Goal: Task Accomplishment & Management: Manage account settings

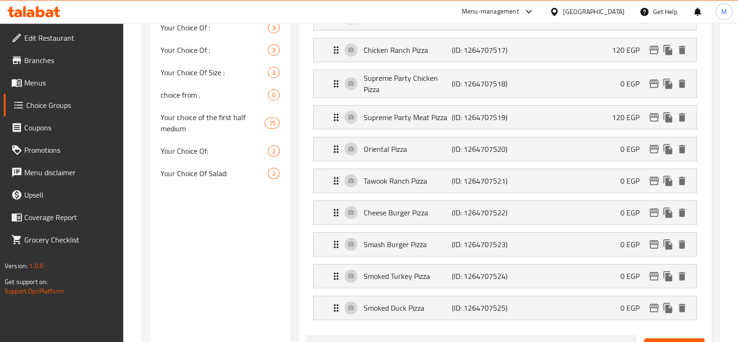
scroll to position [466, 0]
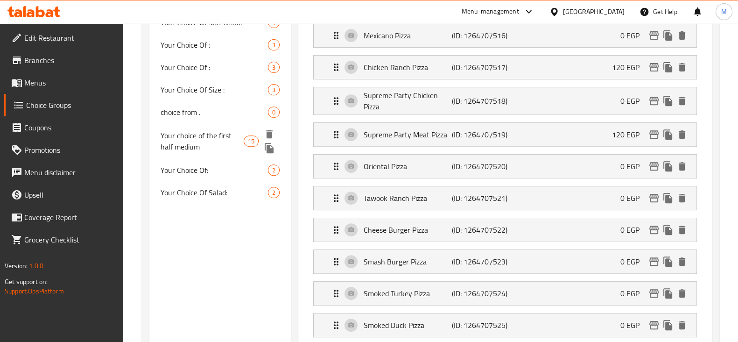
click at [268, 146] on icon "duplicate" at bounding box center [269, 148] width 9 height 10
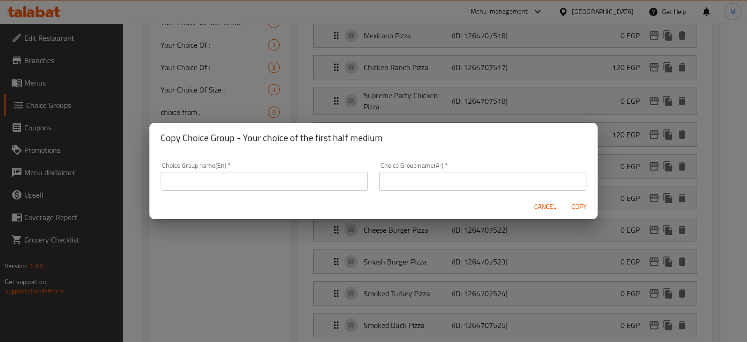
click at [537, 199] on button "Cancel" at bounding box center [545, 206] width 30 height 17
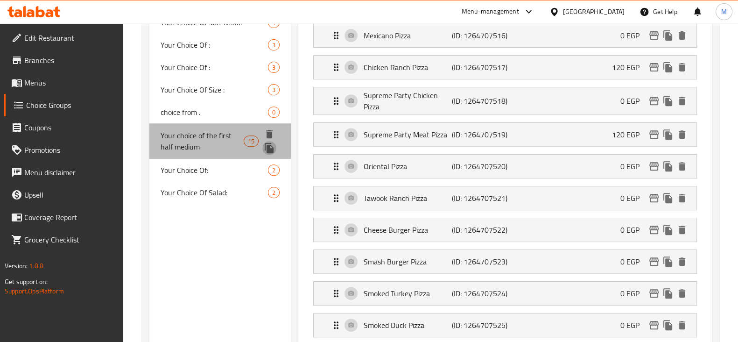
click at [264, 146] on icon "duplicate" at bounding box center [269, 147] width 11 height 11
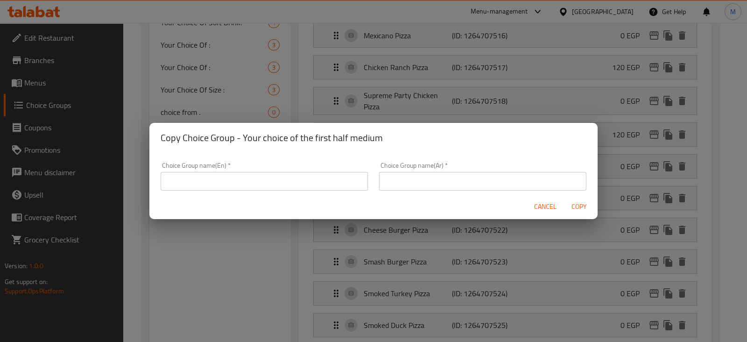
click at [263, 179] on input "text" at bounding box center [264, 181] width 207 height 19
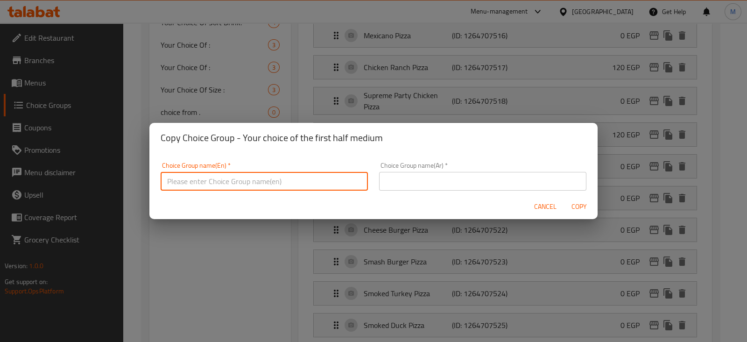
paste input "Thursday"
click at [263, 179] on input "Thursday" at bounding box center [264, 181] width 207 height 19
paste input "Your choice of the second half is medium"
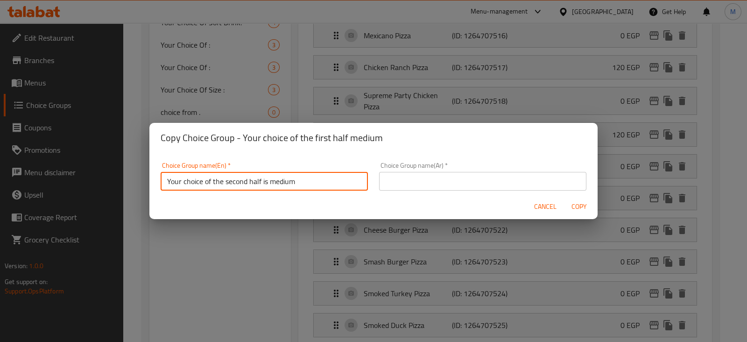
type input "Your choice of the second half is medium"
click at [411, 178] on input "text" at bounding box center [482, 181] width 207 height 19
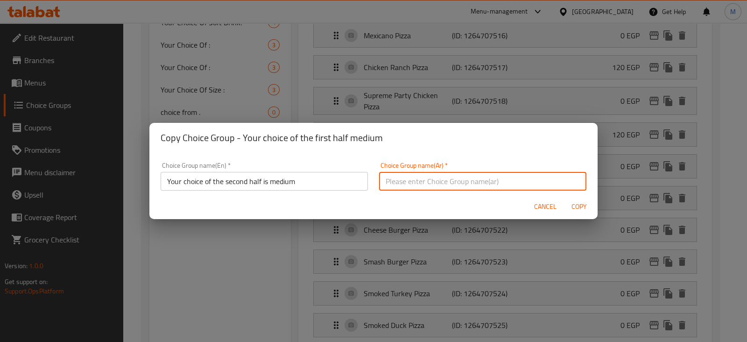
paste input "اختيارك من النصف الثاني وسط"
type input "اختيارك من النصف الثاني وسط"
click at [581, 203] on span "Copy" at bounding box center [579, 207] width 22 height 12
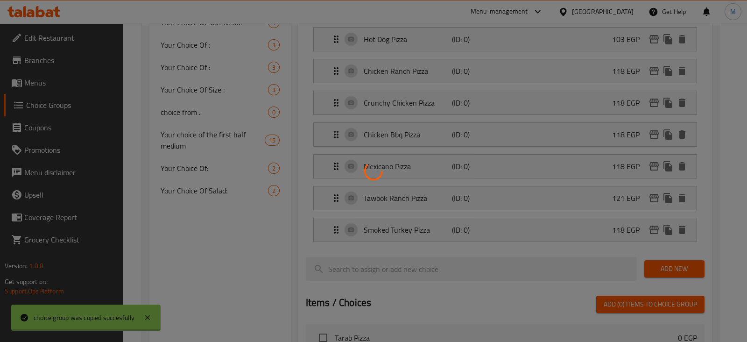
type input "Your choice of the second half is medium"
type input "اختيارك من النصف الثاني وسط"
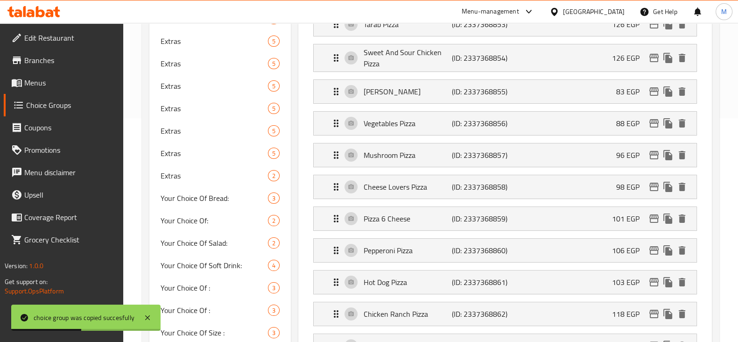
scroll to position [65, 0]
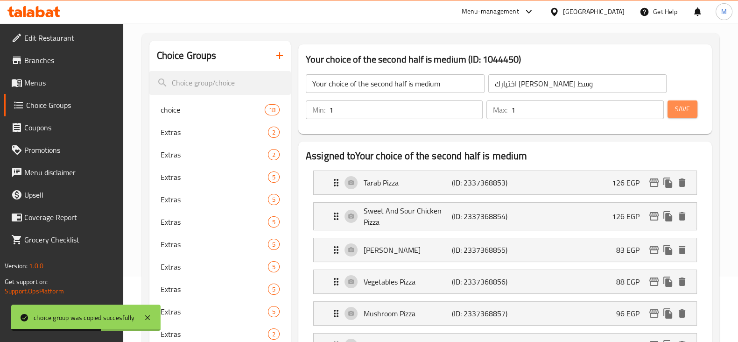
click at [681, 108] on span "Save" at bounding box center [682, 109] width 15 height 12
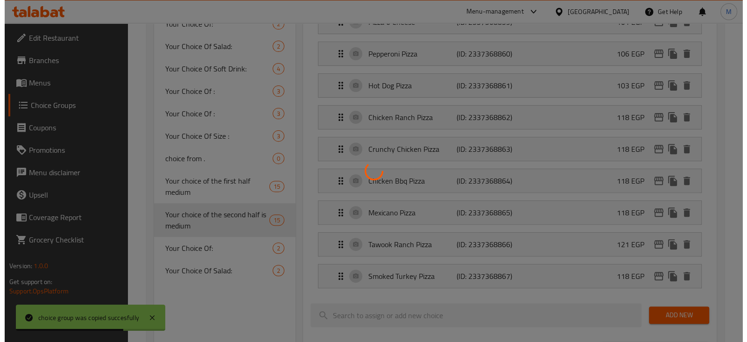
scroll to position [750, 0]
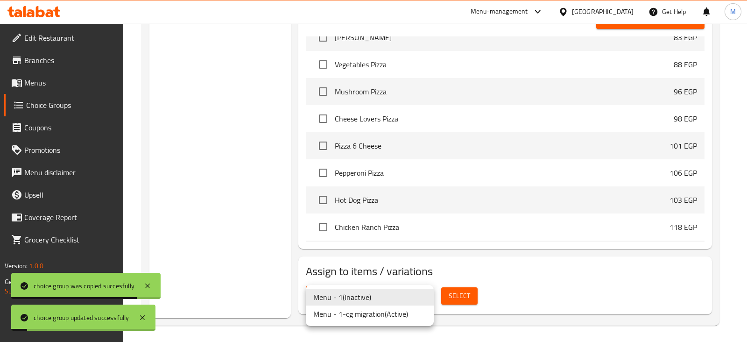
click at [365, 310] on li "Menu - 1-cg migration ( Active )" at bounding box center [370, 313] width 128 height 17
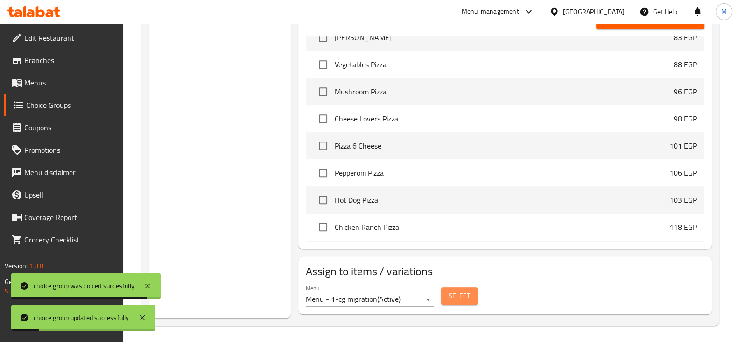
click at [459, 295] on span "Select" at bounding box center [459, 296] width 21 height 12
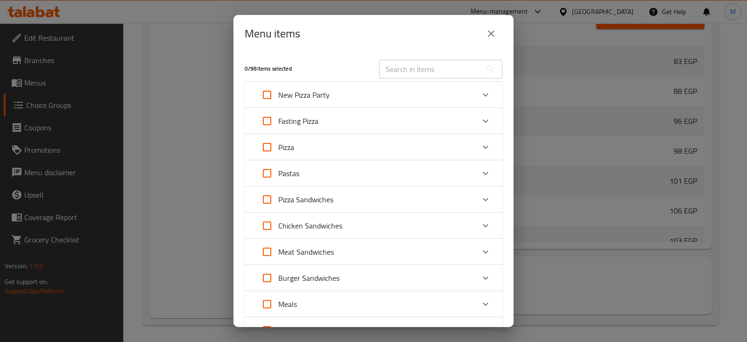
click at [447, 97] on div "New Pizza Party" at bounding box center [365, 95] width 218 height 22
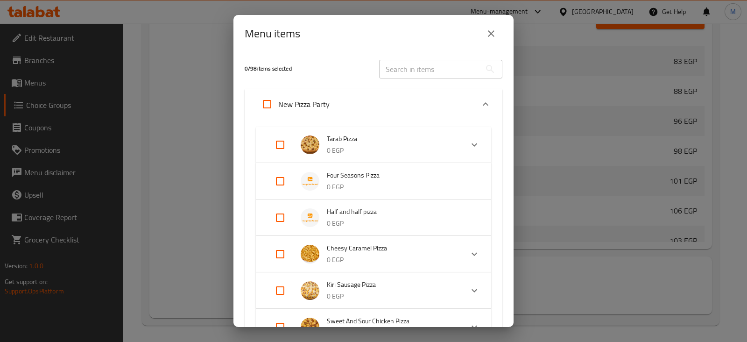
click at [274, 212] on input "Expand" at bounding box center [280, 217] width 22 height 22
checkbox input "true"
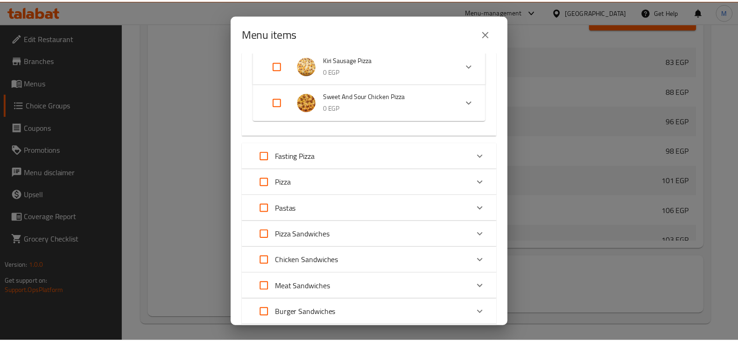
scroll to position [434, 0]
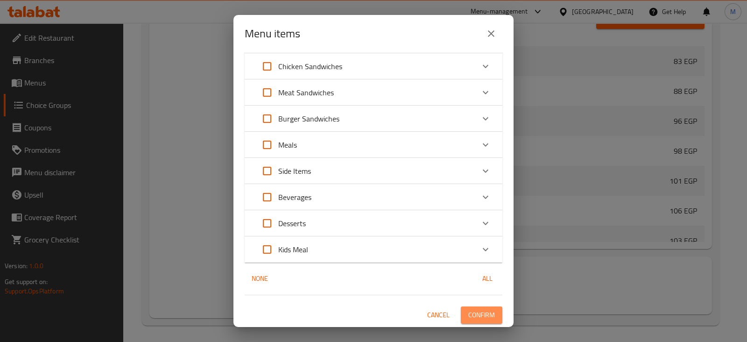
click at [472, 321] on button "Confirm" at bounding box center [482, 314] width 42 height 17
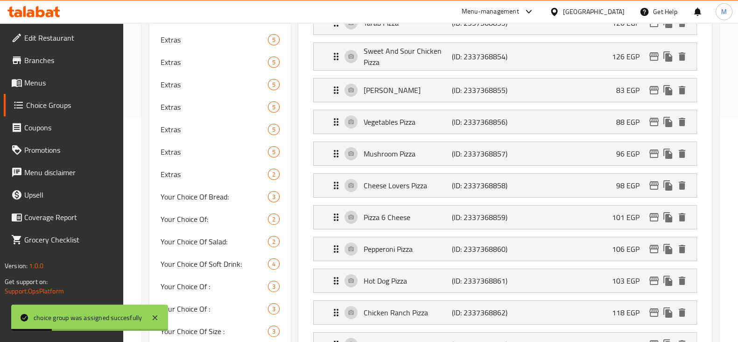
scroll to position [0, 0]
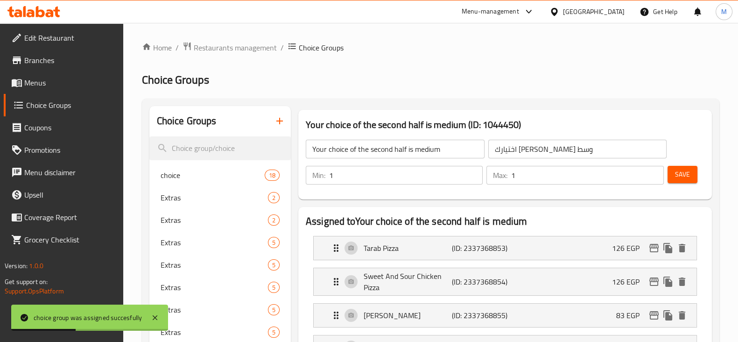
click at [424, 149] on input "Your choice of the second half is medium" at bounding box center [395, 149] width 179 height 19
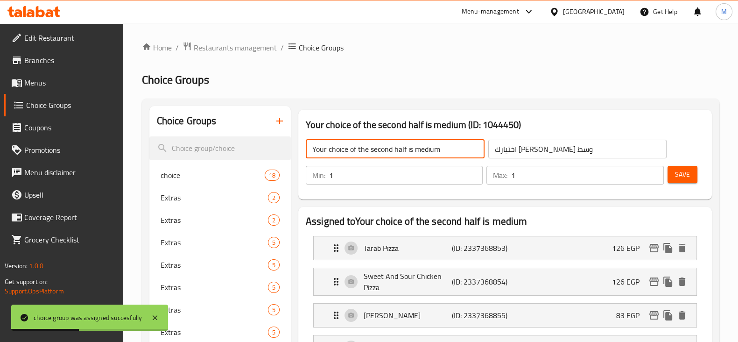
click at [424, 149] on input "Your choice of the second half is medium" at bounding box center [395, 149] width 179 height 19
click at [688, 174] on span "Save" at bounding box center [682, 174] width 15 height 12
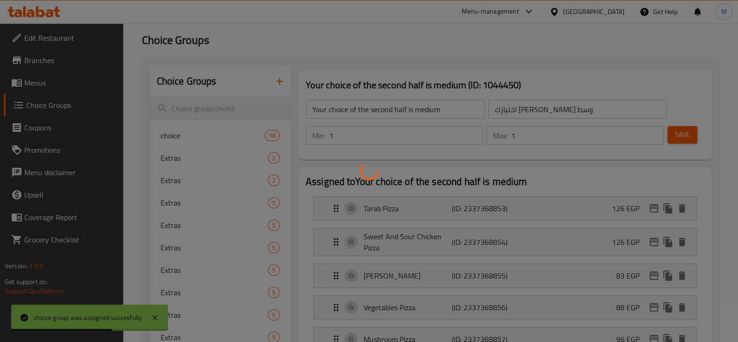
scroll to position [58, 0]
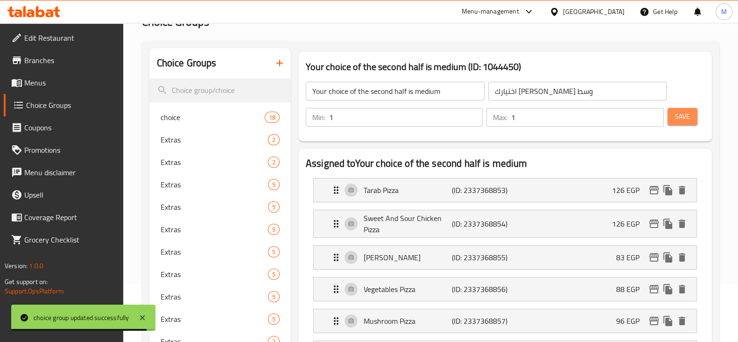
click at [677, 116] on span "Save" at bounding box center [682, 117] width 15 height 12
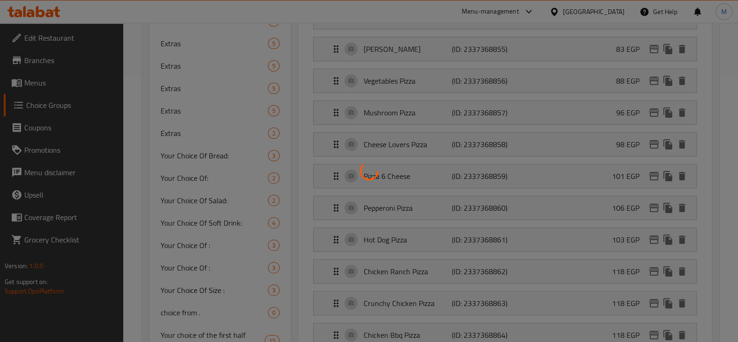
scroll to position [408, 0]
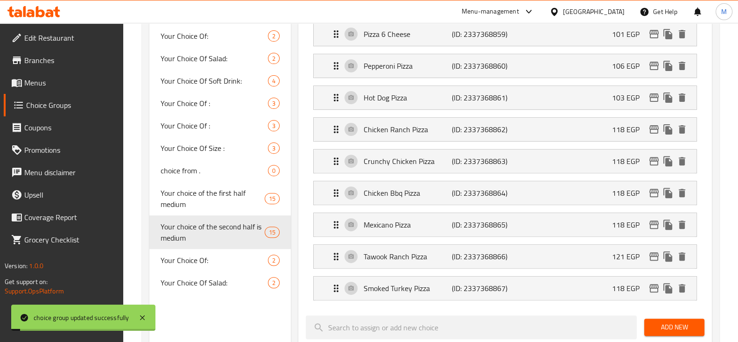
drag, startPoint x: 93, startPoint y: 78, endPoint x: 142, endPoint y: 83, distance: 48.8
click at [93, 78] on span "Menus" at bounding box center [69, 82] width 91 height 11
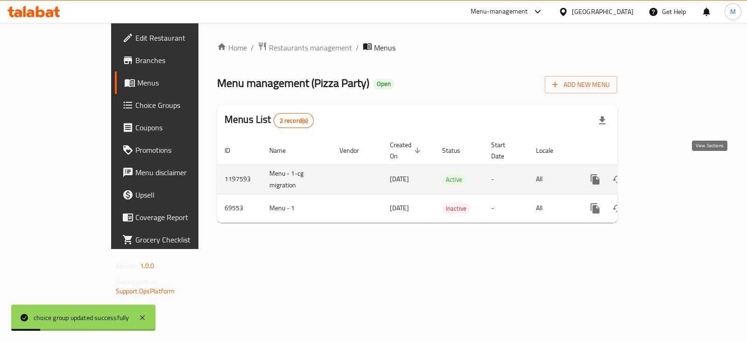
click at [673, 168] on link "enhanced table" at bounding box center [662, 179] width 22 height 22
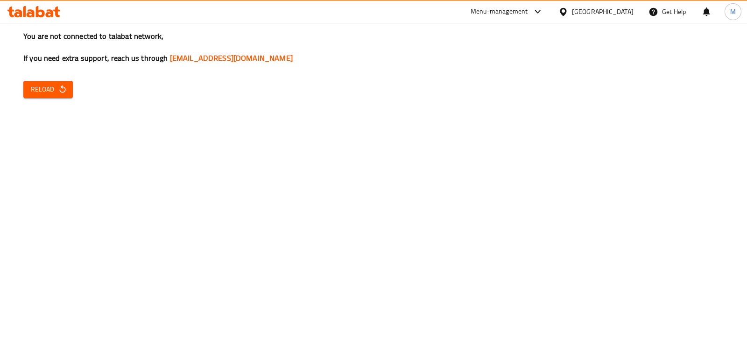
click at [76, 176] on div "You are not connected to talabat network, If you need extra support, reach us t…" at bounding box center [373, 171] width 747 height 342
click at [49, 97] on button "Reload" at bounding box center [47, 89] width 49 height 17
click at [55, 85] on span "Reload" at bounding box center [48, 90] width 35 height 12
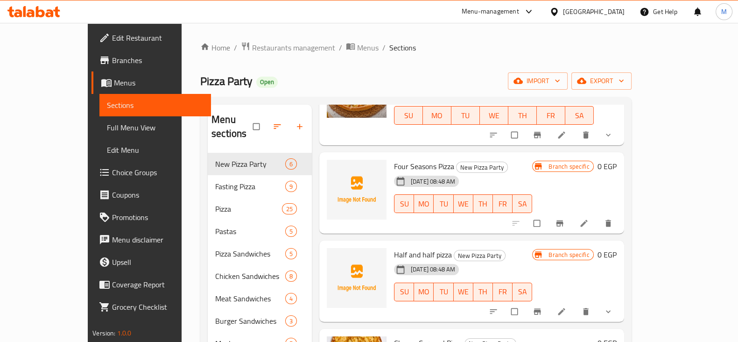
scroll to position [116, 0]
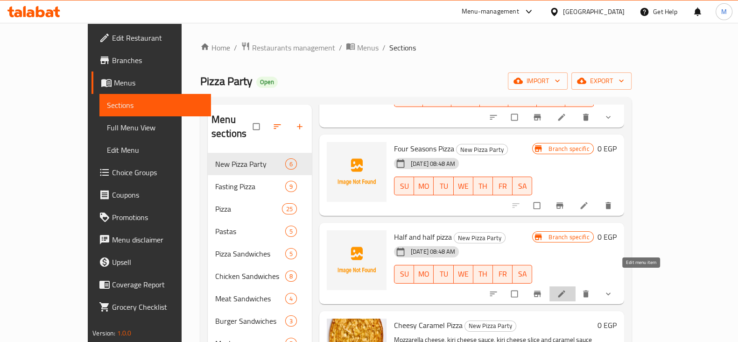
click at [566, 289] on icon at bounding box center [561, 293] width 9 height 9
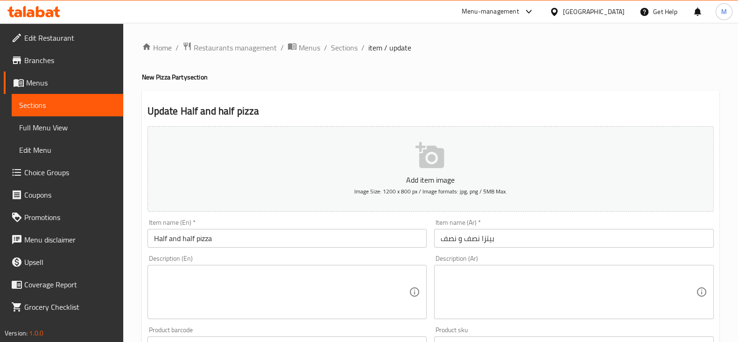
click at [252, 252] on div "Description (En) Description (En)" at bounding box center [287, 286] width 287 height 71
click at [241, 233] on input "Half and half pizza" at bounding box center [287, 238] width 280 height 19
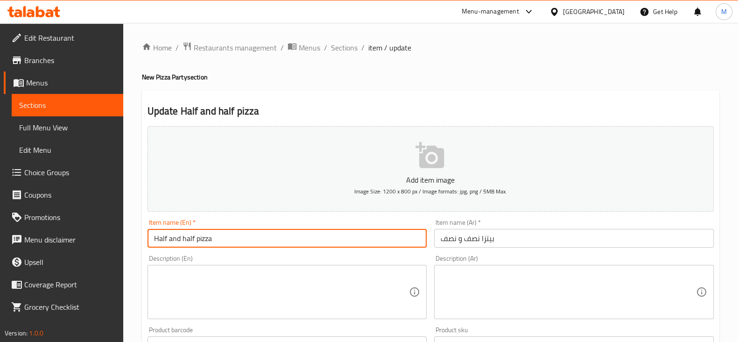
paste input "medium"
type input "Half and half pizza medium"
click at [507, 236] on input "بيتزا نصف و نصف" at bounding box center [574, 238] width 280 height 19
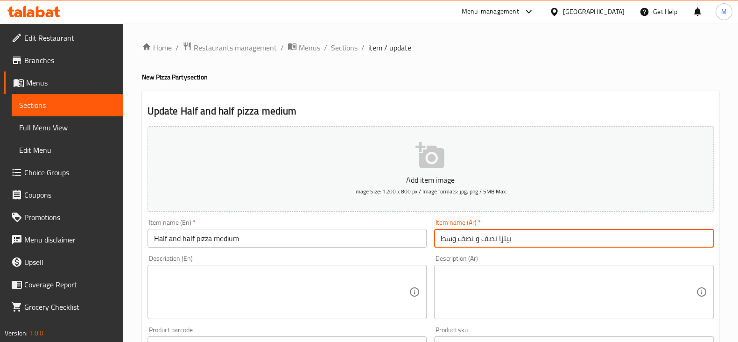
type input "بيتزا نصف و نصف وسط"
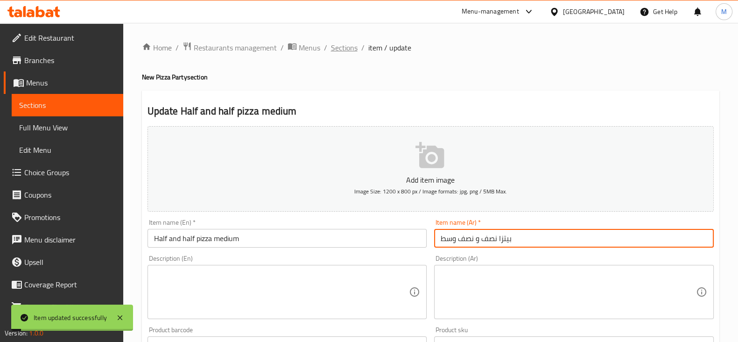
click at [347, 47] on span "Sections" at bounding box center [344, 47] width 27 height 11
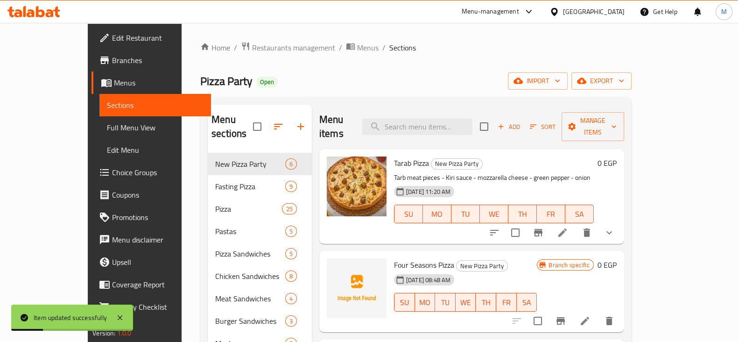
click at [112, 38] on span "Edit Restaurant" at bounding box center [157, 37] width 91 height 11
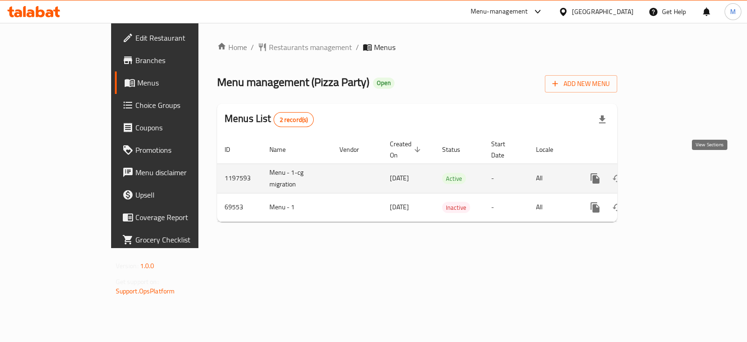
click at [668, 173] on icon "enhanced table" at bounding box center [662, 178] width 11 height 11
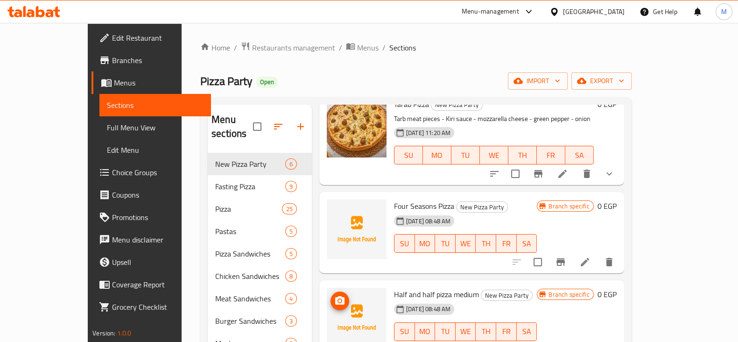
scroll to position [116, 0]
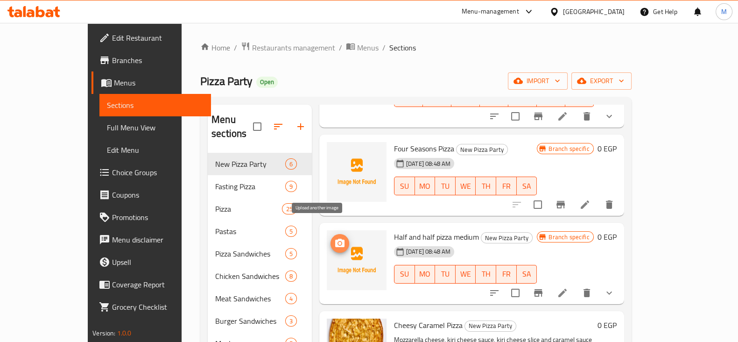
click at [334, 238] on icon "upload picture" at bounding box center [339, 243] width 11 height 11
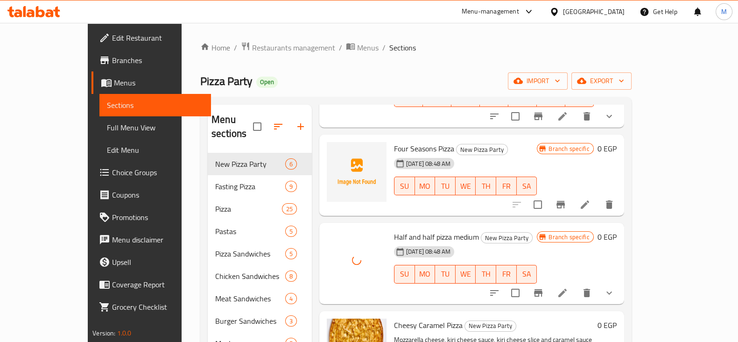
click at [544, 287] on icon "Branch-specific-item" at bounding box center [538, 292] width 11 height 11
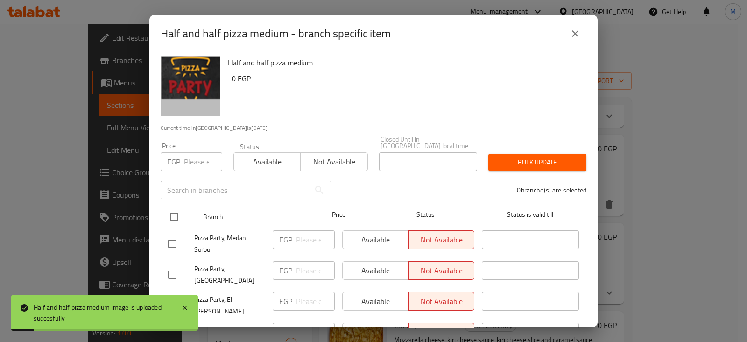
click at [173, 208] on input "checkbox" at bounding box center [174, 217] width 20 height 20
checkbox input "true"
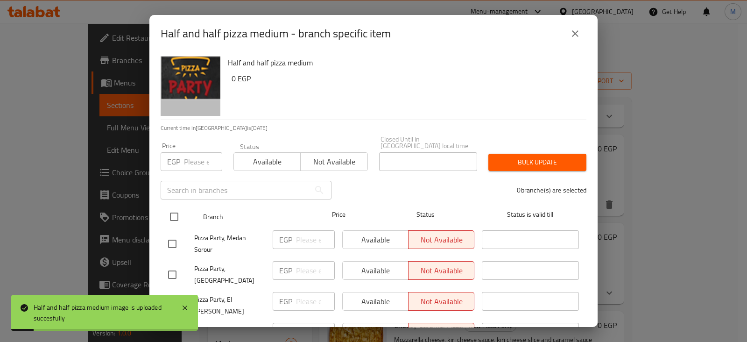
checkbox input "true"
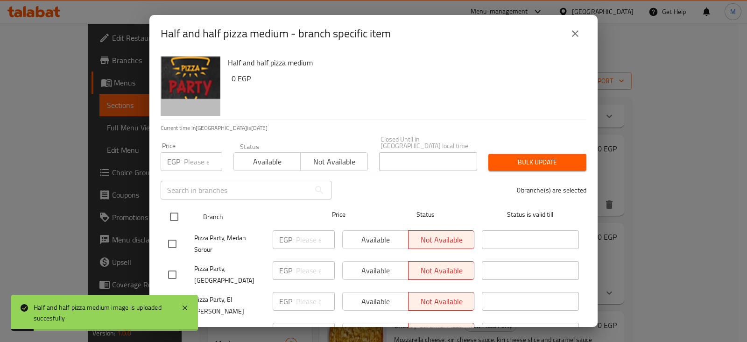
checkbox input "true"
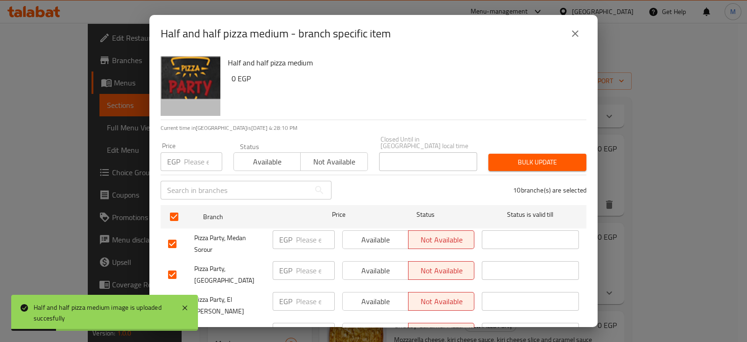
click at [269, 159] on span "Available" at bounding box center [267, 162] width 59 height 14
click at [522, 156] on span "Bulk update" at bounding box center [537, 162] width 83 height 12
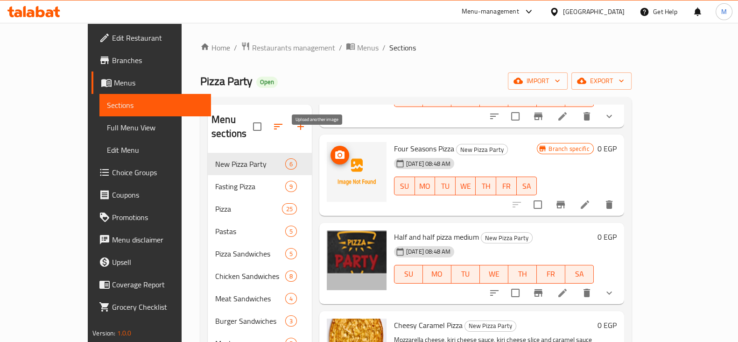
click at [330, 146] on button "upload picture" at bounding box center [339, 155] width 19 height 19
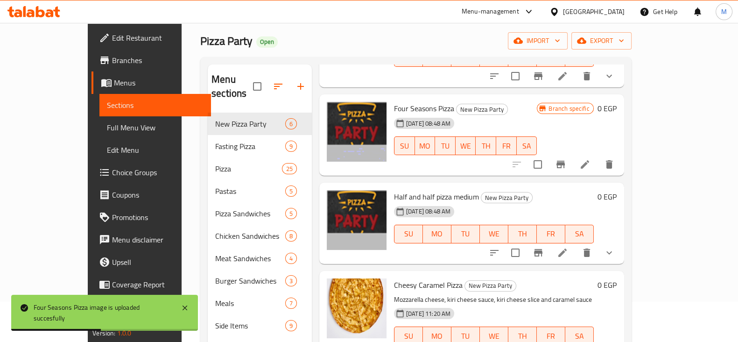
scroll to position [58, 0]
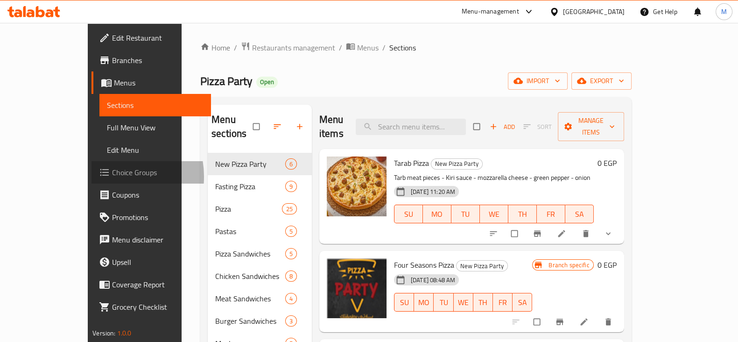
click at [99, 176] on icon at bounding box center [104, 172] width 11 height 11
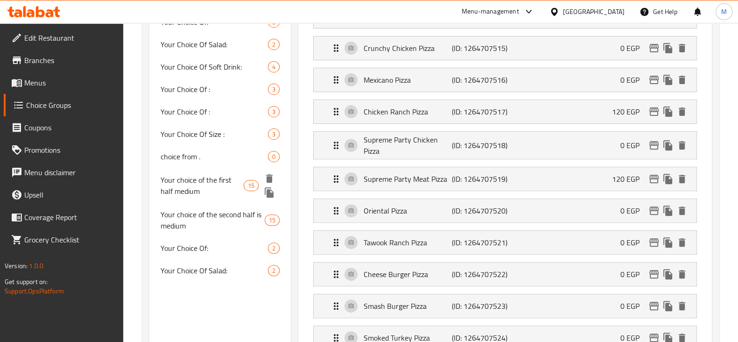
scroll to position [466, 0]
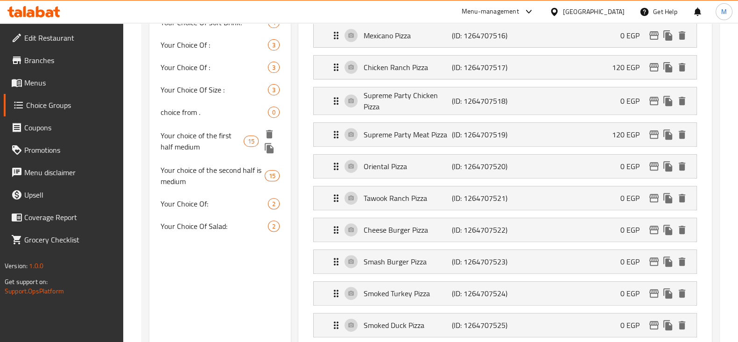
click at [267, 148] on icon "duplicate" at bounding box center [269, 148] width 9 height 10
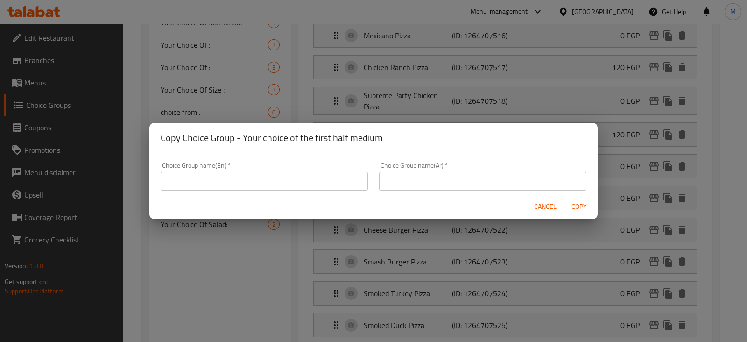
click at [414, 173] on input "text" at bounding box center [482, 181] width 207 height 19
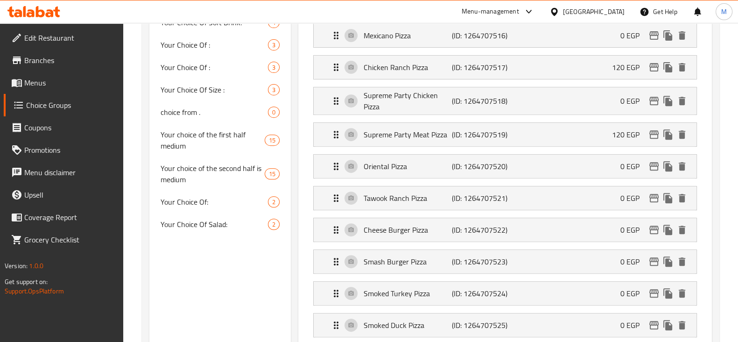
scroll to position [292, 0]
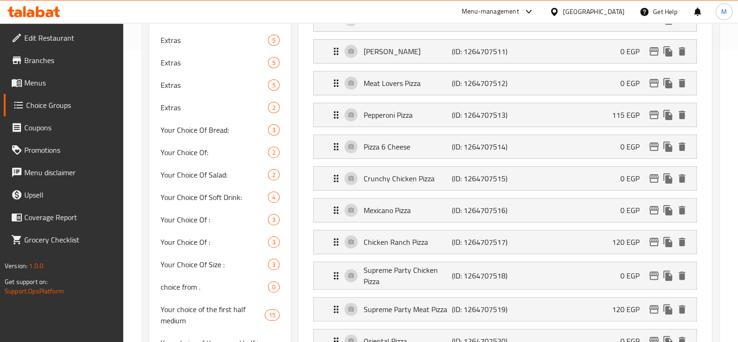
click at [35, 83] on span "Menus" at bounding box center [69, 82] width 91 height 11
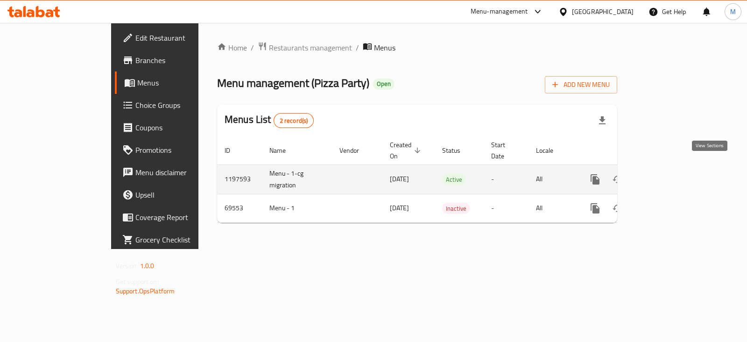
click at [673, 168] on link "enhanced table" at bounding box center [662, 179] width 22 height 22
